Goal: Task Accomplishment & Management: Manage account settings

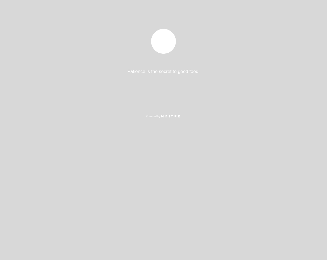
select select "es"
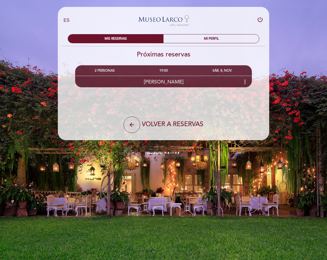
click at [180, 83] on span "[PERSON_NAME]" at bounding box center [164, 82] width 40 height 6
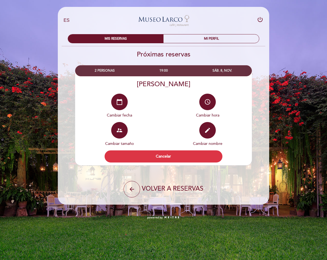
click at [187, 57] on h2 "Próximas reservas" at bounding box center [164, 54] width 212 height 8
click at [201, 38] on div "MI PERFIL" at bounding box center [212, 38] width 96 height 9
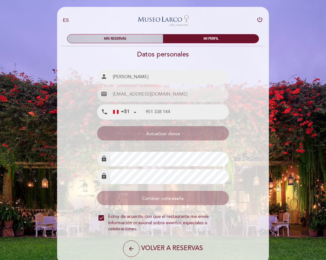
click at [128, 38] on div "MIS RESERVAS" at bounding box center [115, 38] width 96 height 9
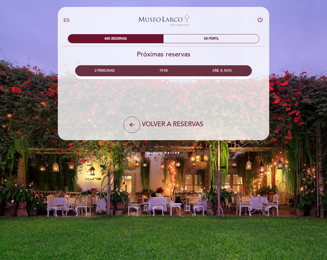
click at [112, 72] on div "2 PERSONAS" at bounding box center [105, 71] width 59 height 10
